Goal: Information Seeking & Learning: Understand process/instructions

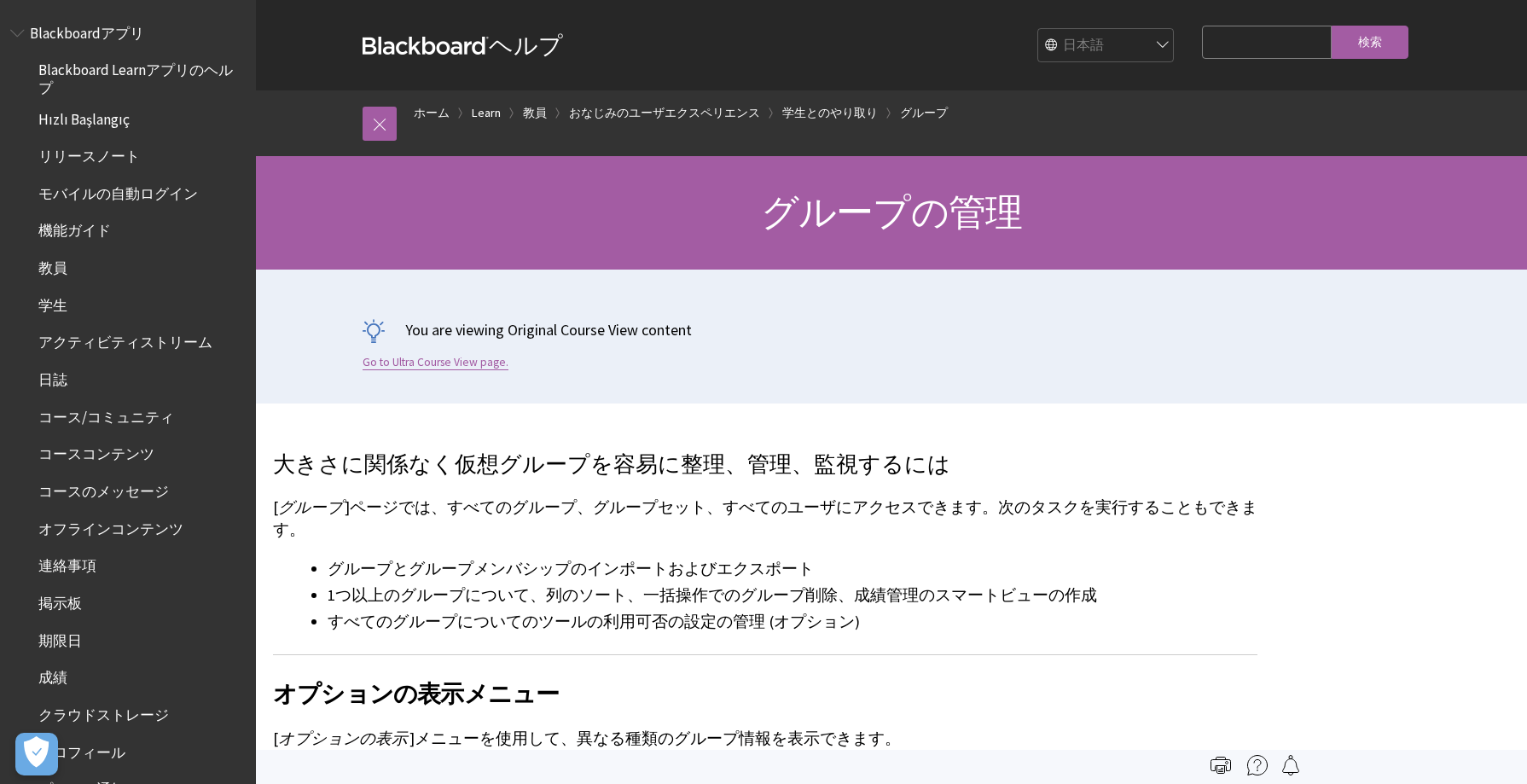
click at [499, 370] on link "Go to Ultra Course View page." at bounding box center [435, 362] width 146 height 16
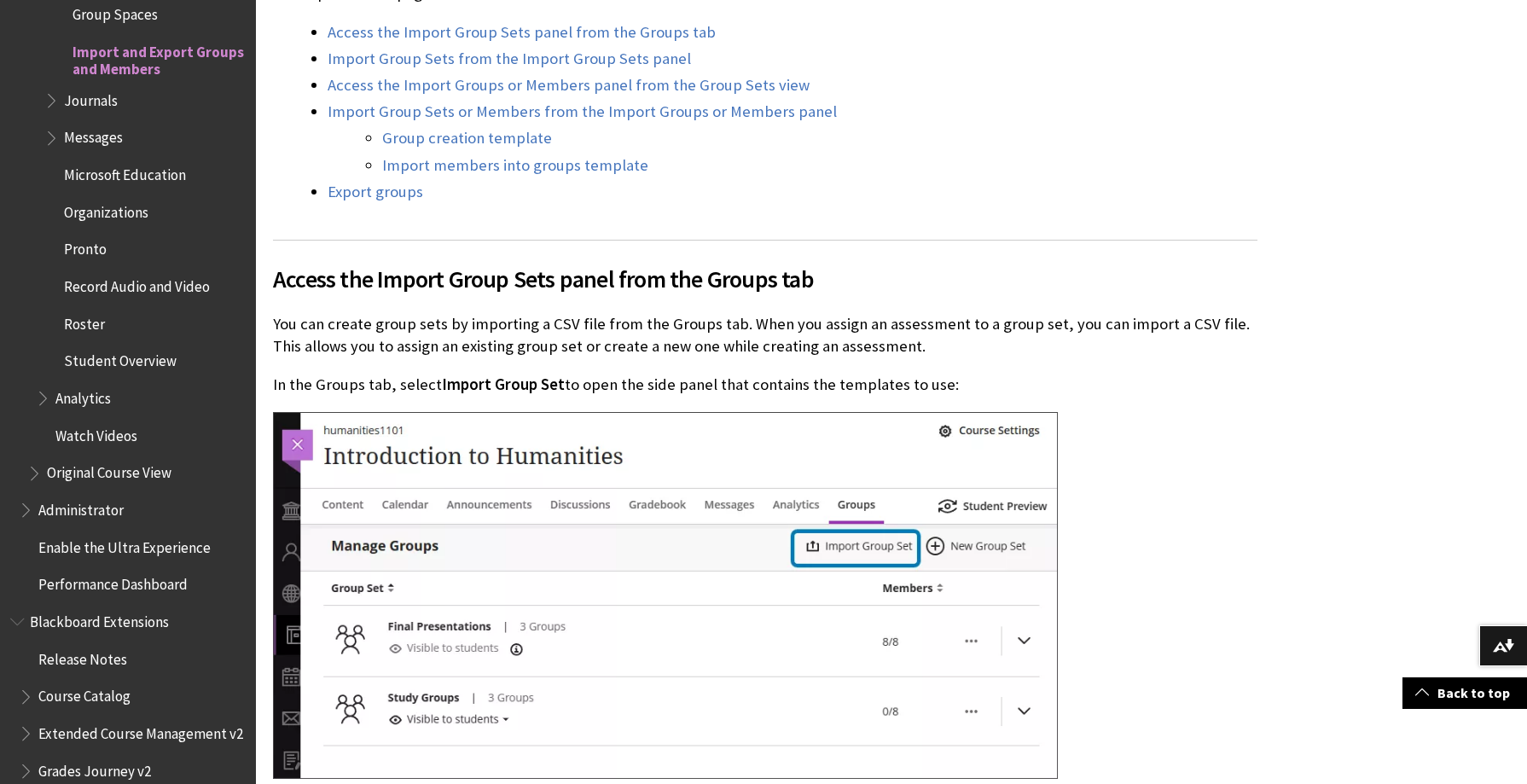
scroll to position [980, 0]
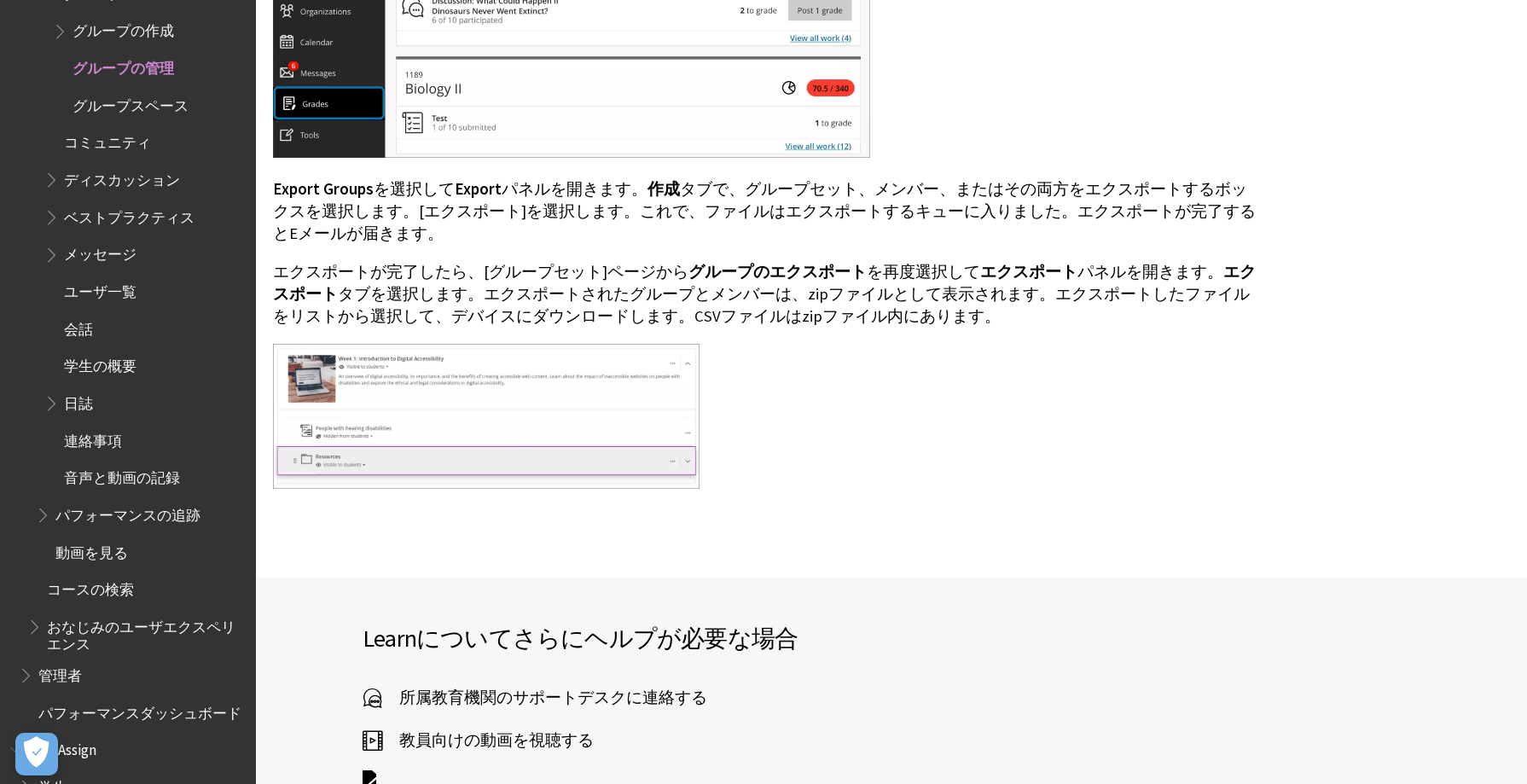
scroll to position [7440, 0]
